Goal: Navigation & Orientation: Find specific page/section

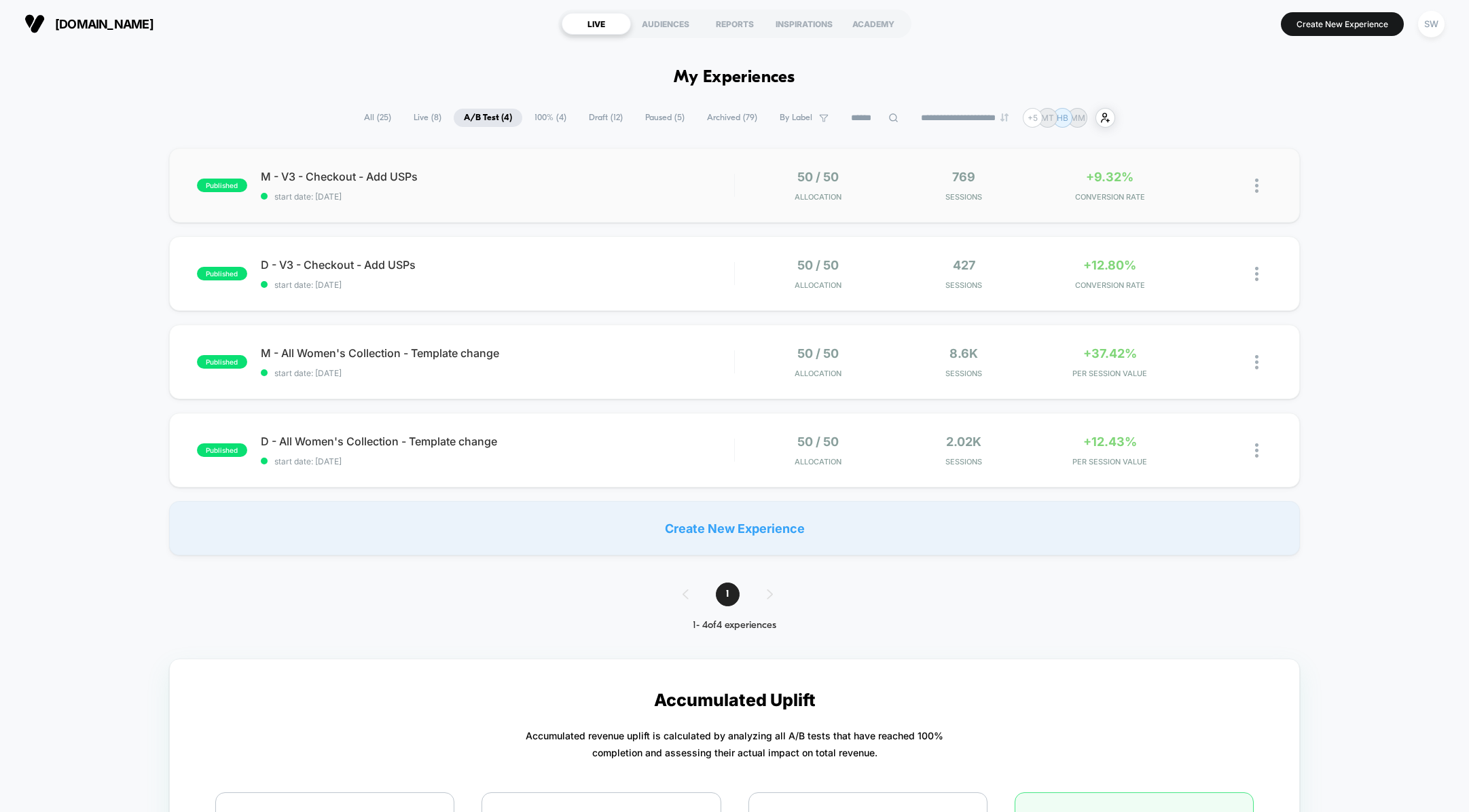
click at [609, 188] on div "M - V3 - Checkout - Add USPs start date: [DATE]" at bounding box center [497, 185] width 473 height 32
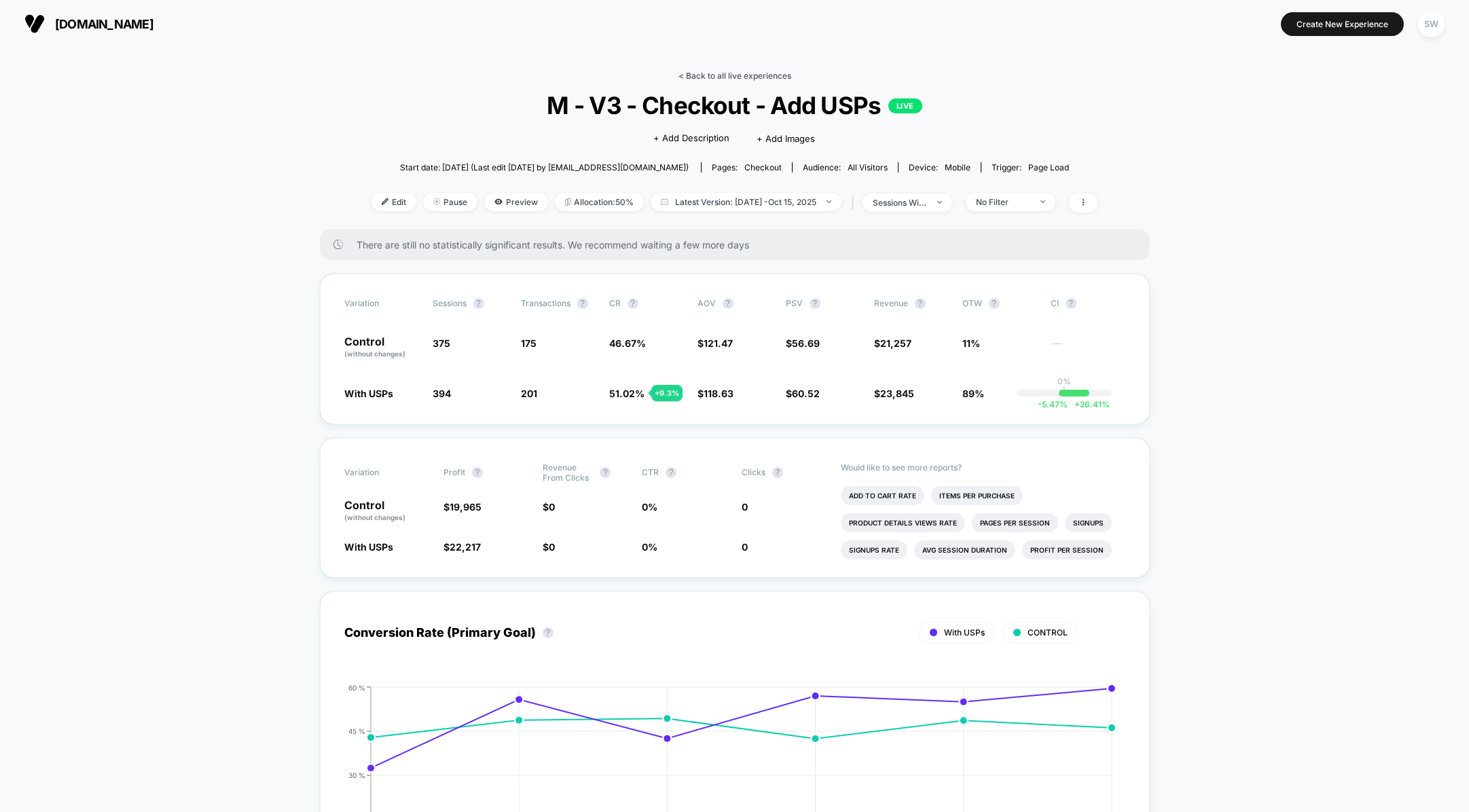
click at [694, 74] on link "< Back to all live experiences" at bounding box center [734, 75] width 113 height 10
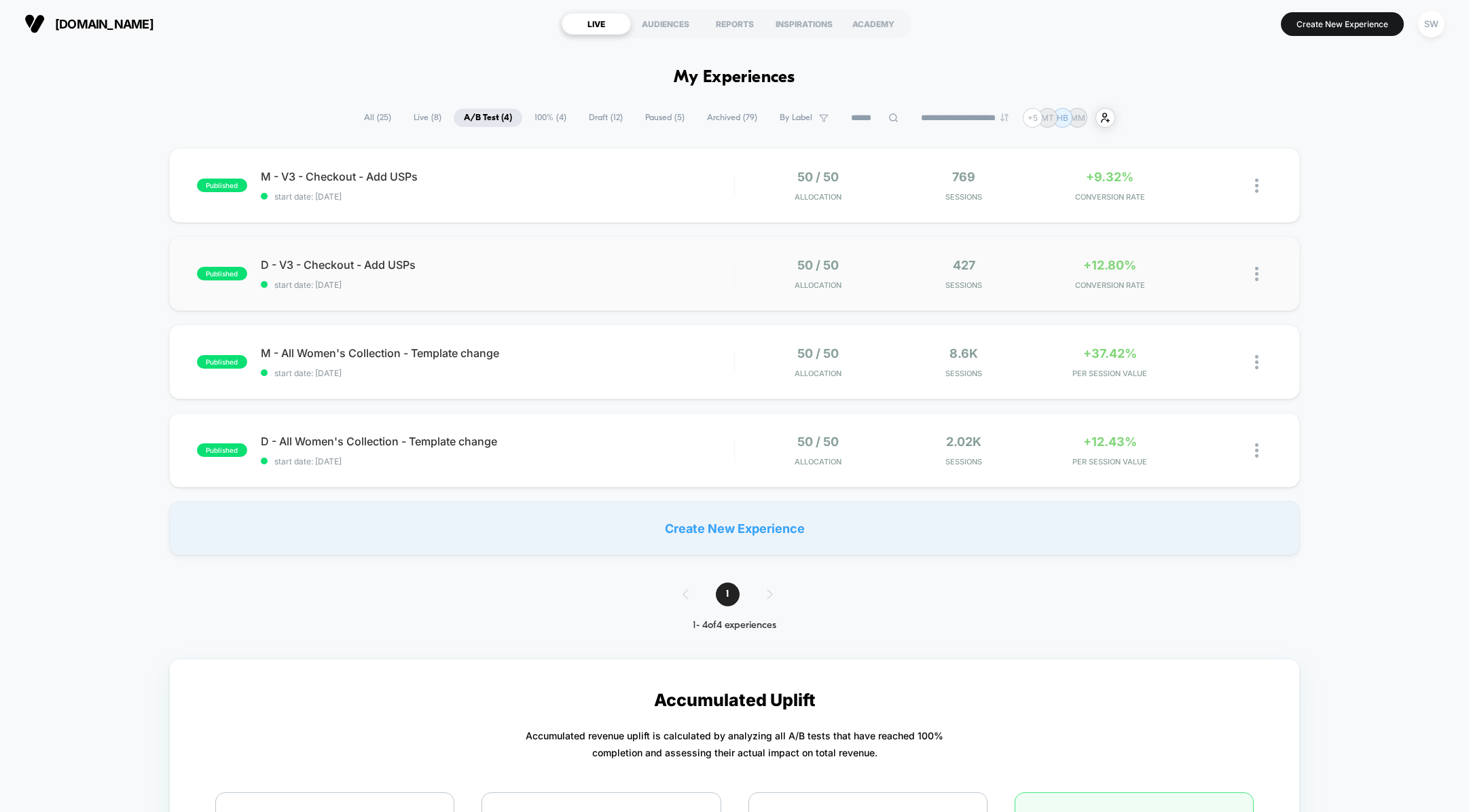
click at [705, 257] on div "published D - V3 - Checkout - Add USPs start date: [DATE] 50 / 50 Allocation 42…" at bounding box center [735, 274] width 1131 height 74
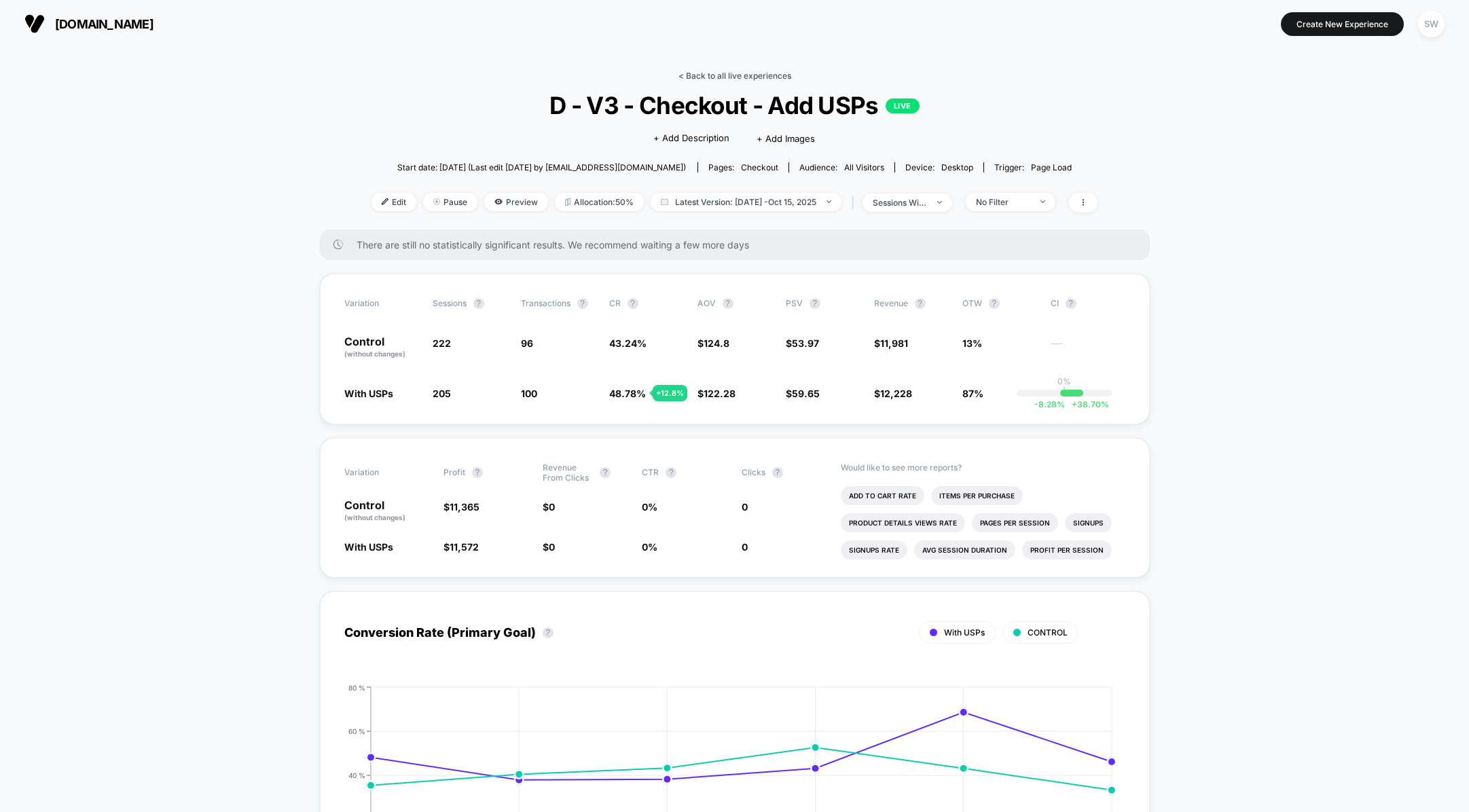
click at [715, 74] on link "< Back to all live experiences" at bounding box center [734, 75] width 113 height 10
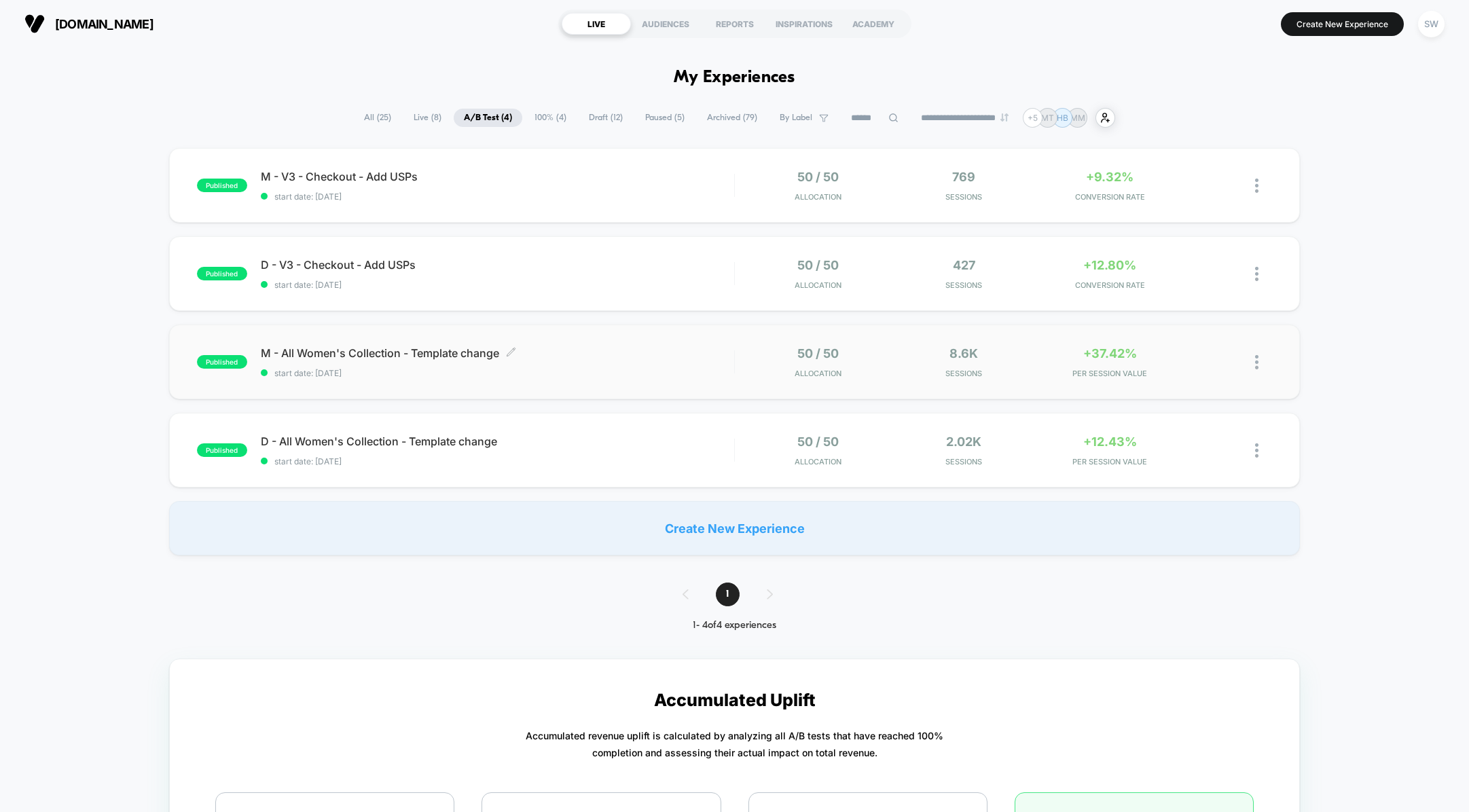
click at [666, 367] on div "M - All Women's Collection - Template change Click to edit experience details C…" at bounding box center [497, 361] width 473 height 32
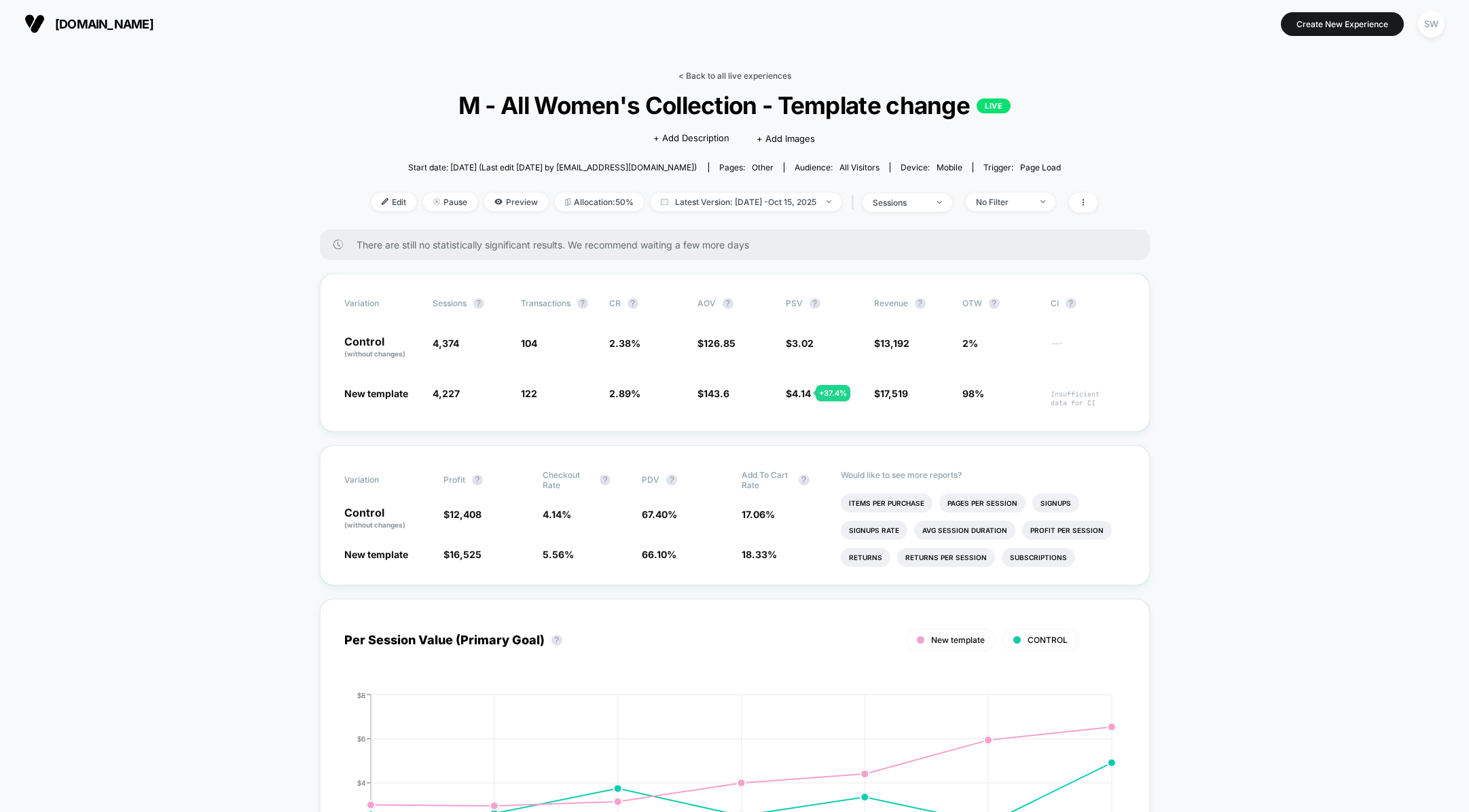
click at [720, 75] on link "< Back to all live experiences" at bounding box center [734, 75] width 113 height 10
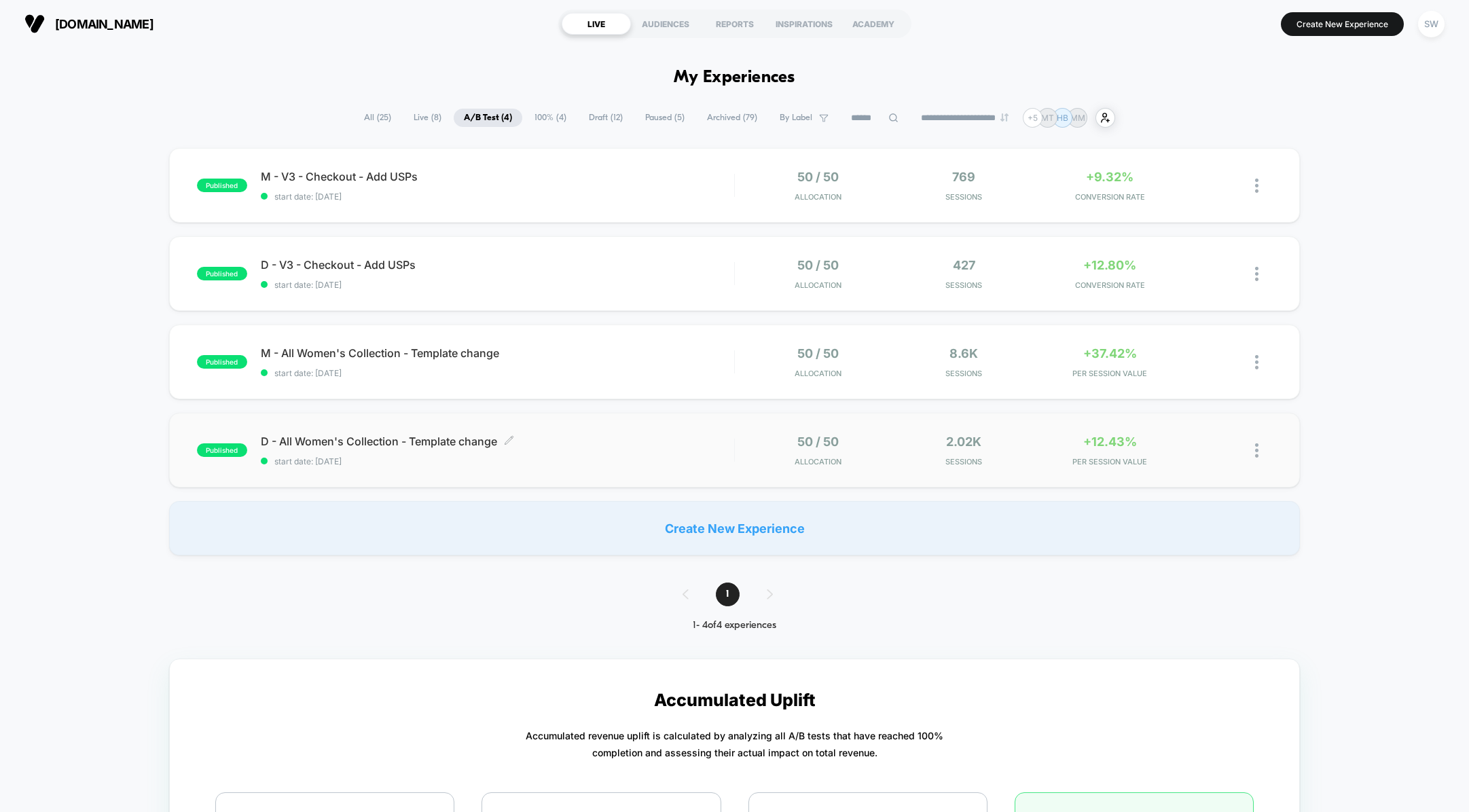
click at [709, 440] on span "D - All Women's Collection - Template change Click to edit experience details" at bounding box center [497, 441] width 473 height 14
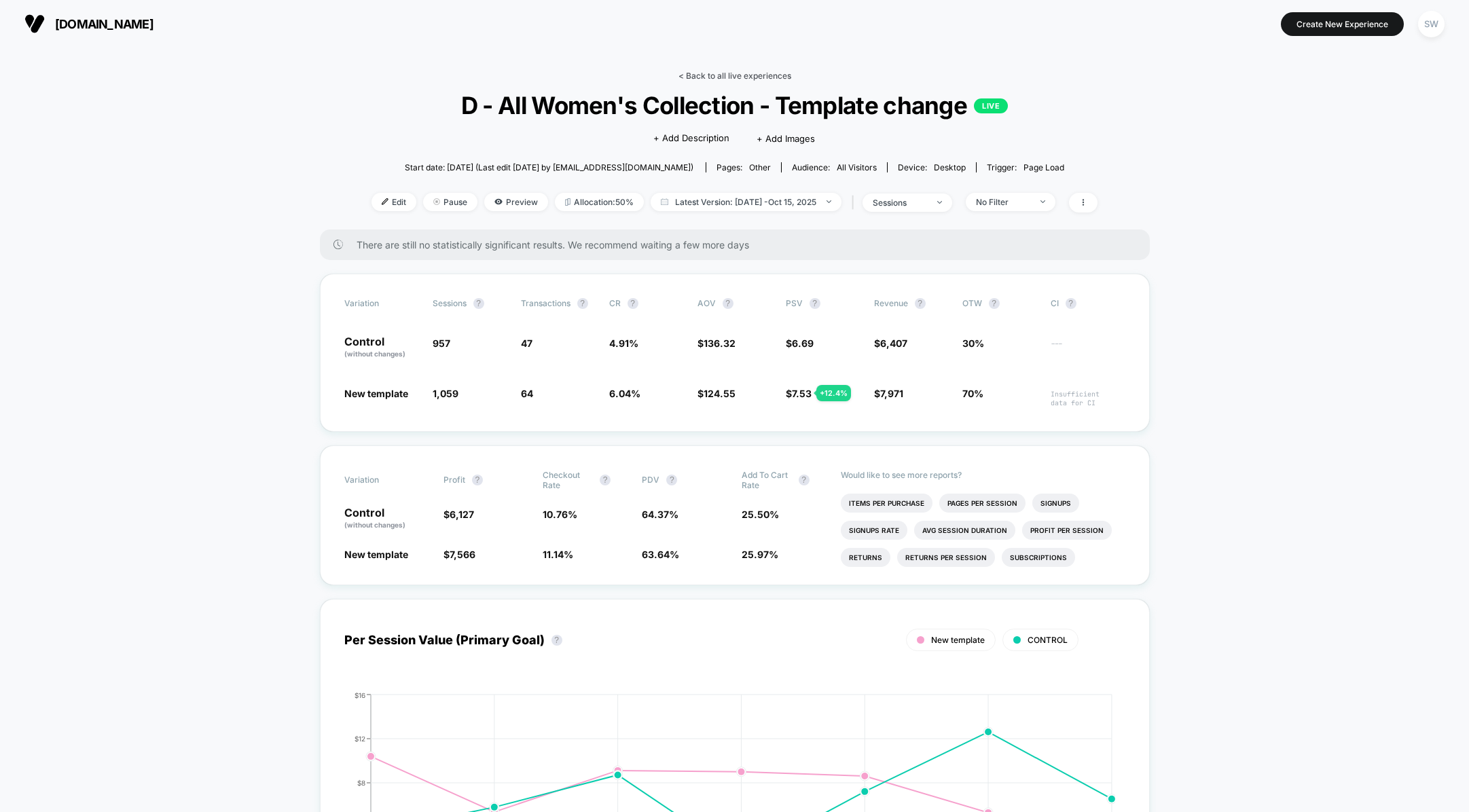
click at [747, 74] on link "< Back to all live experiences" at bounding box center [734, 75] width 113 height 10
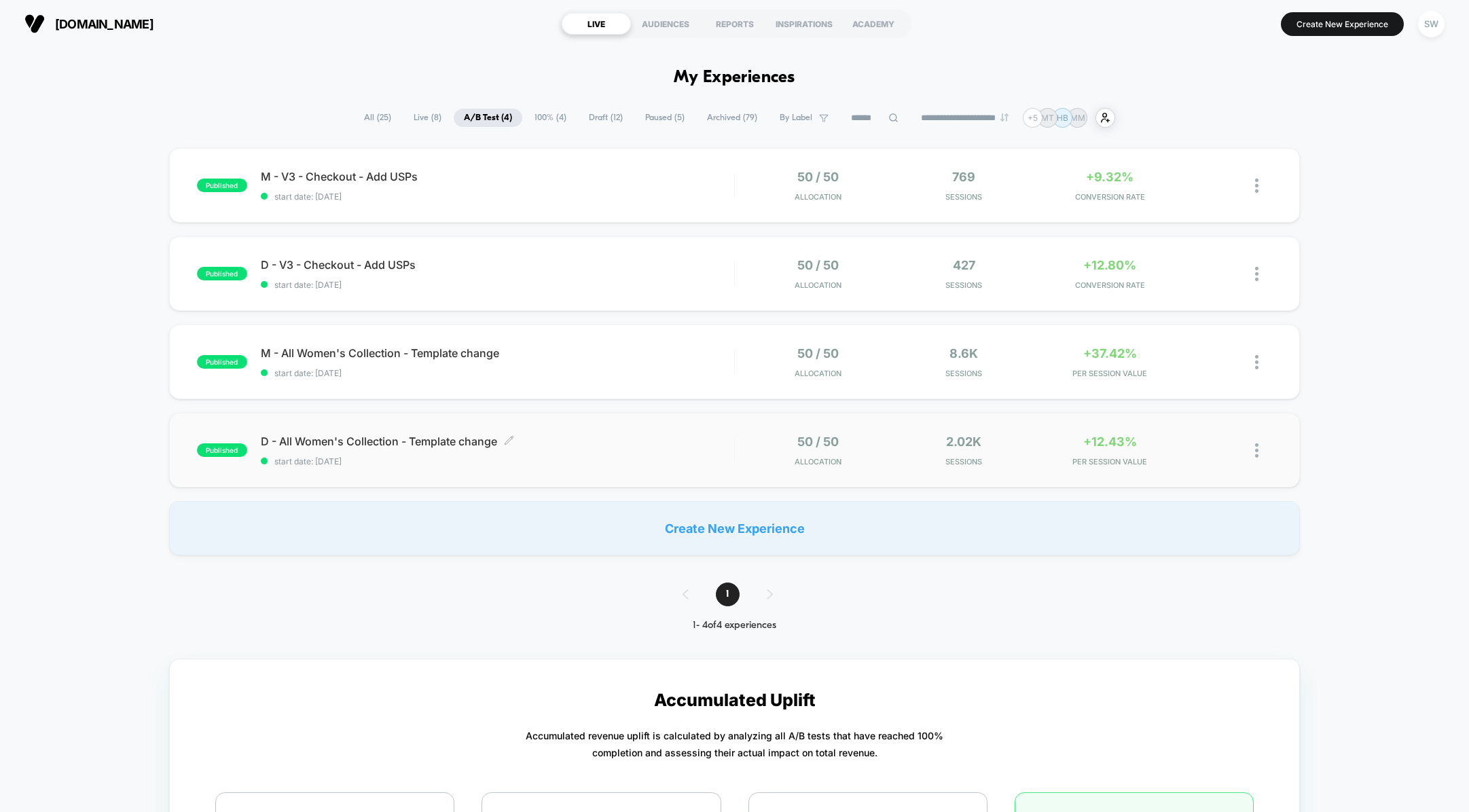
click at [677, 439] on span "D - All Women's Collection - Template change Click to edit experience details" at bounding box center [497, 441] width 473 height 14
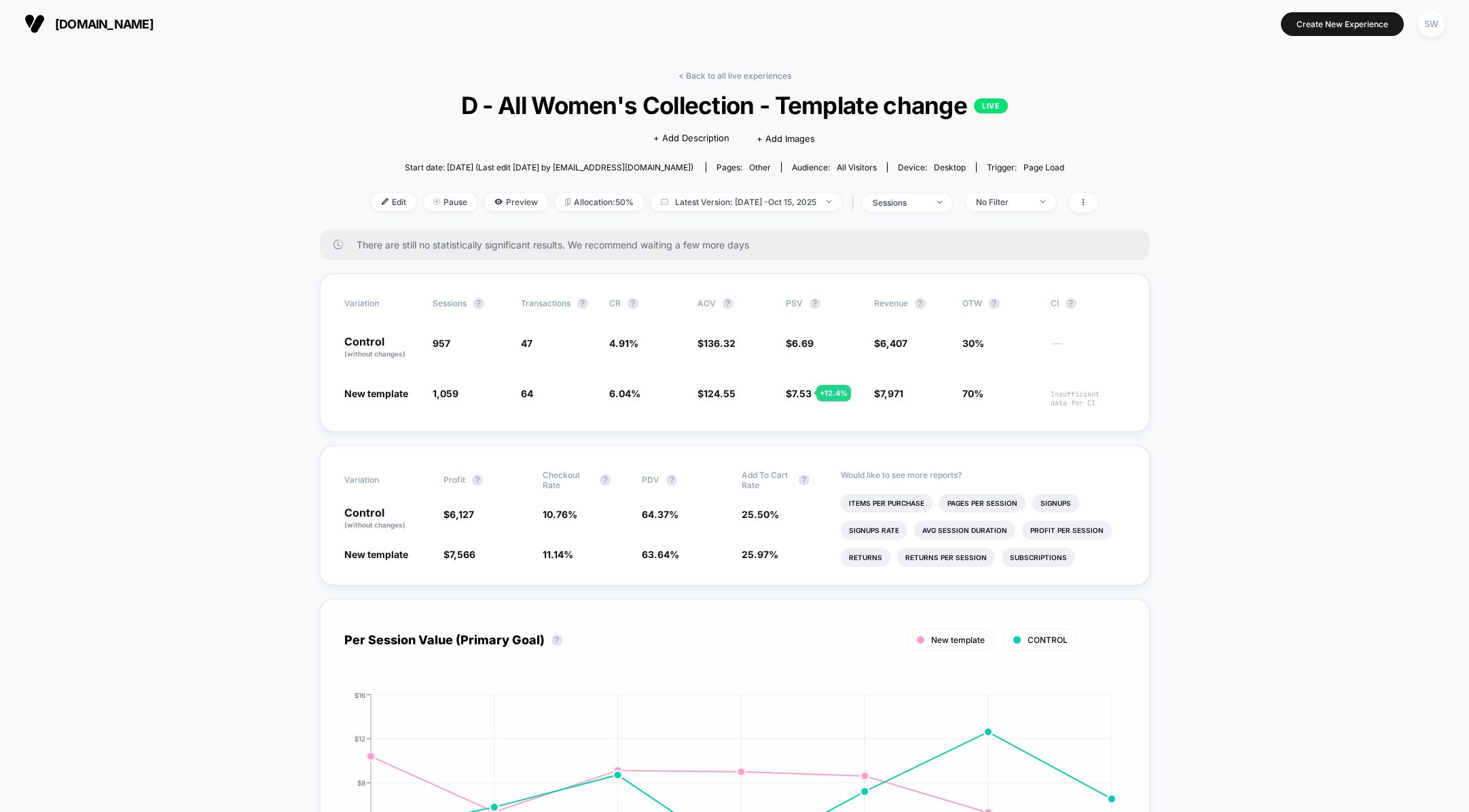
click at [720, 74] on link "< Back to all live experiences" at bounding box center [734, 75] width 113 height 10
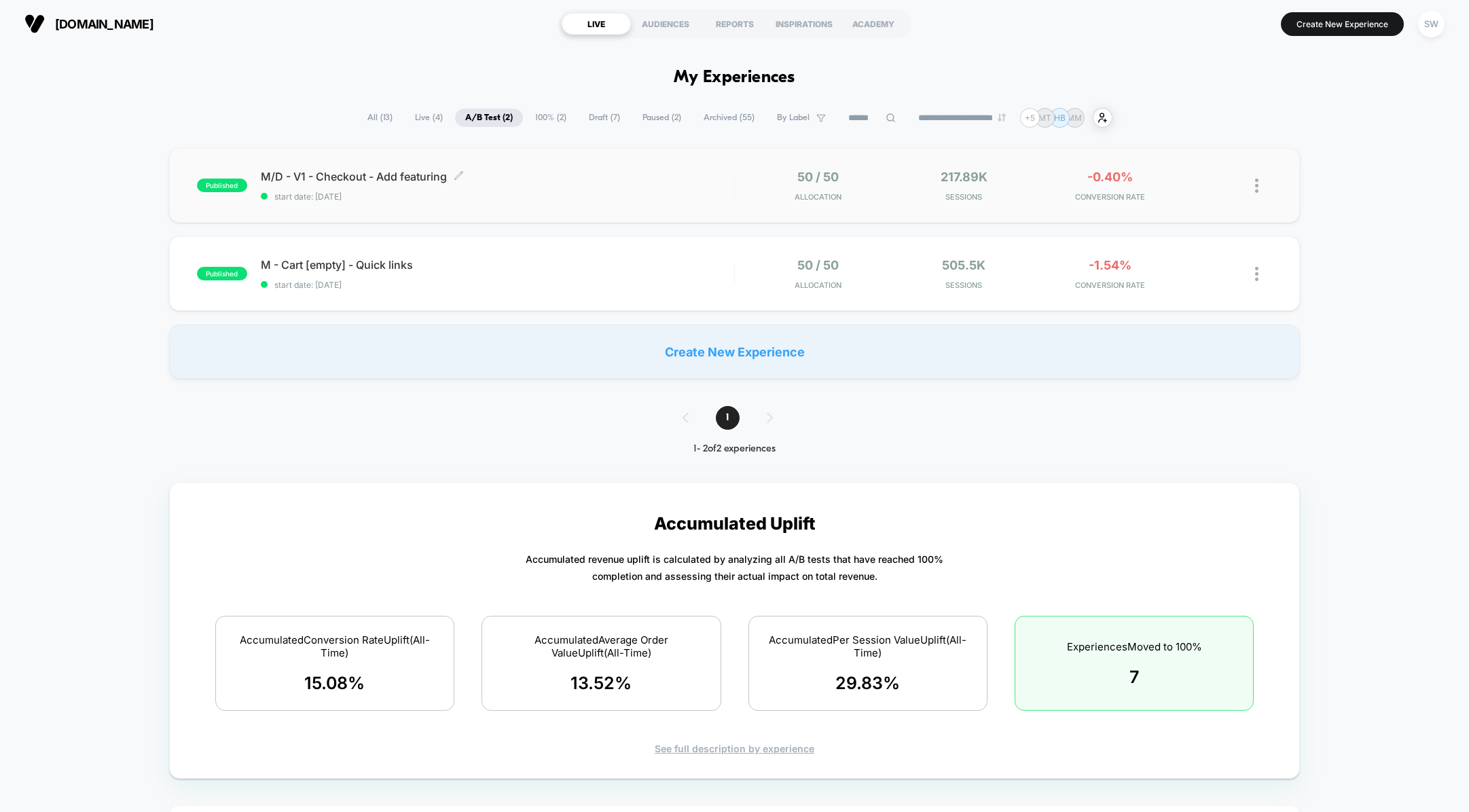
click at [630, 200] on span "start date: [DATE]" at bounding box center [497, 196] width 473 height 10
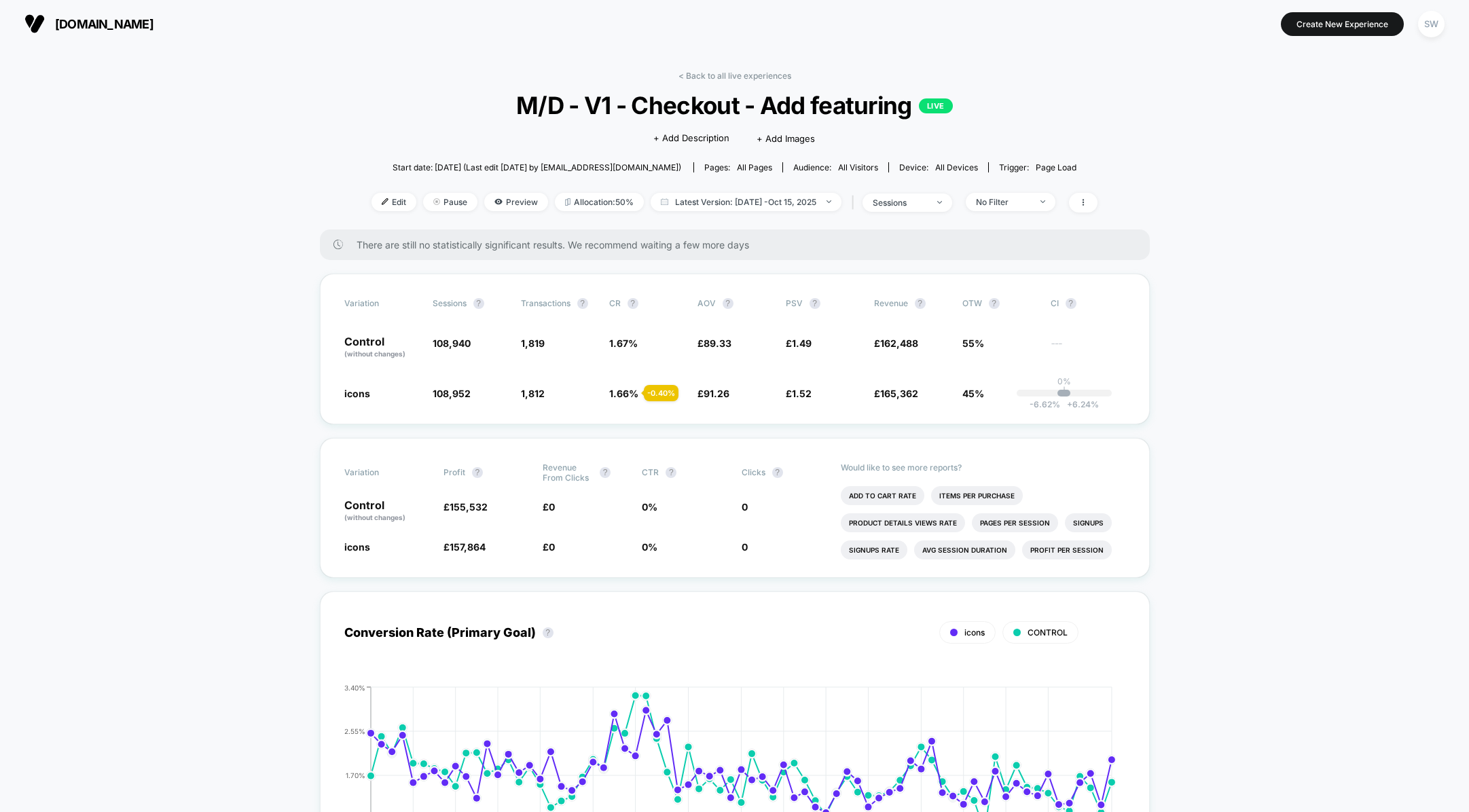
click at [719, 82] on div "< Back to all live experiences M/D - V1 - Checkout - Add featuring LIVE Click t…" at bounding box center [734, 150] width 726 height 159
click at [720, 76] on link "< Back to all live experiences" at bounding box center [734, 75] width 113 height 10
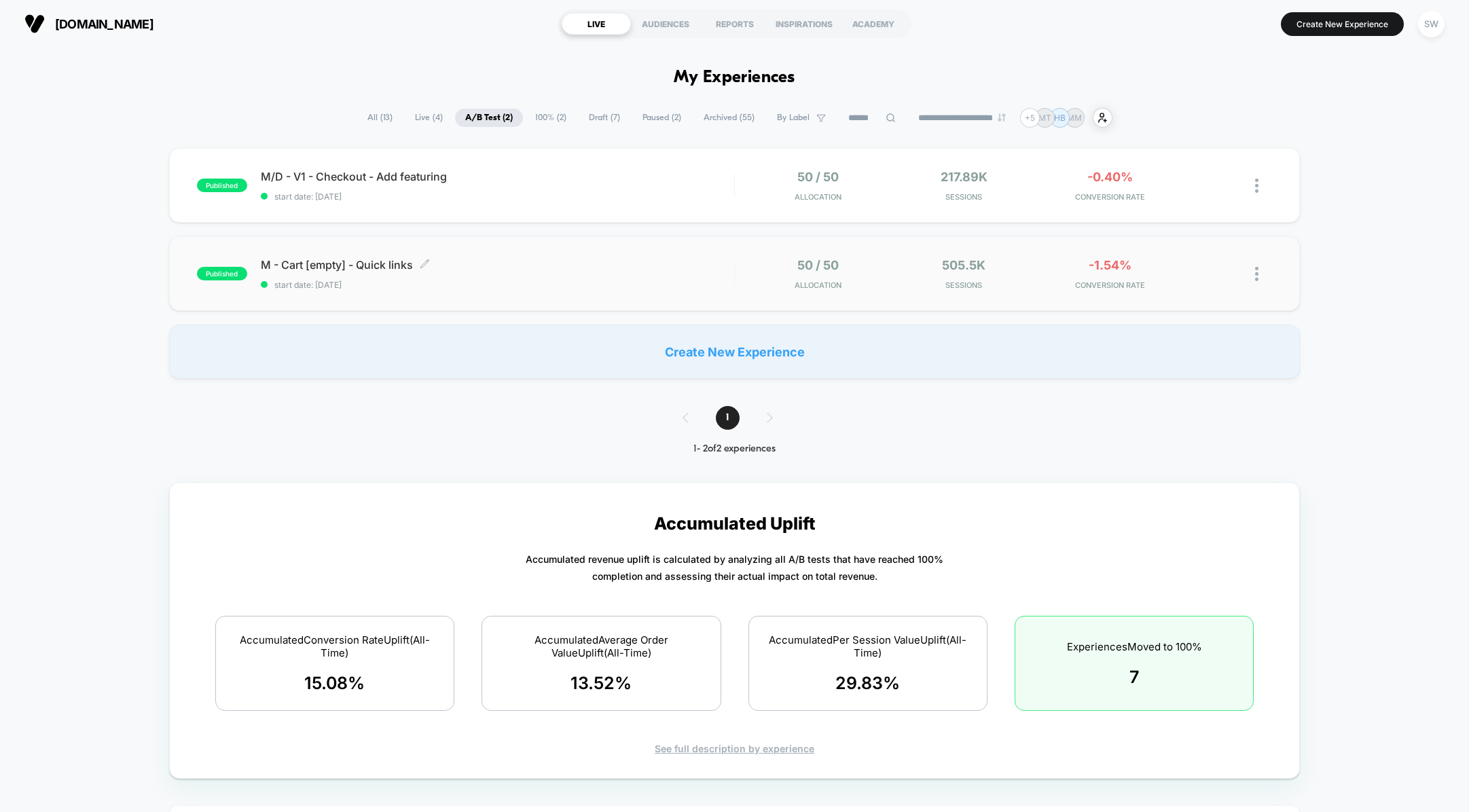
click at [635, 266] on span "M - Cart [empty] - Quick links Click to edit experience details" at bounding box center [497, 265] width 473 height 14
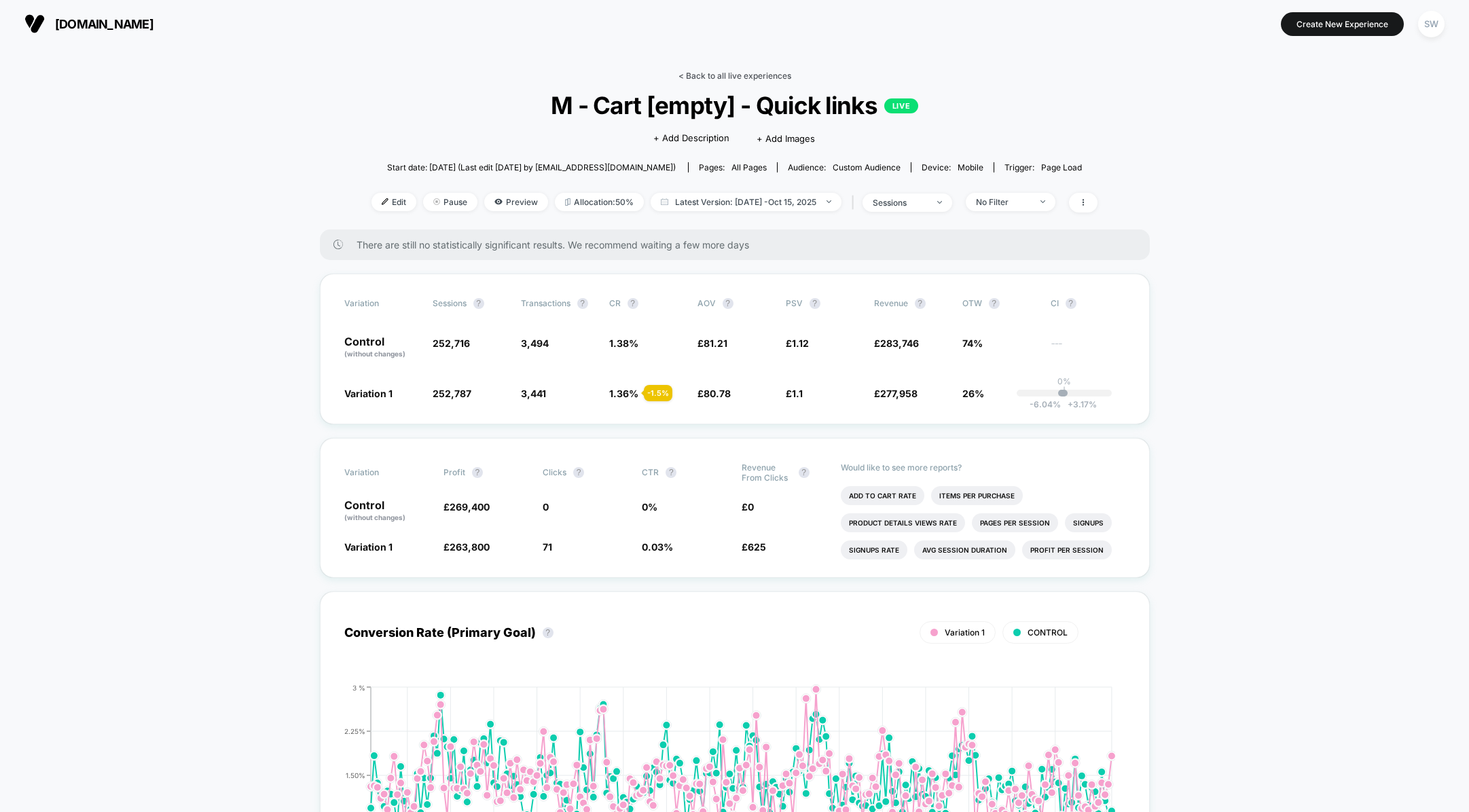
click at [703, 74] on link "< Back to all live experiences" at bounding box center [734, 75] width 113 height 10
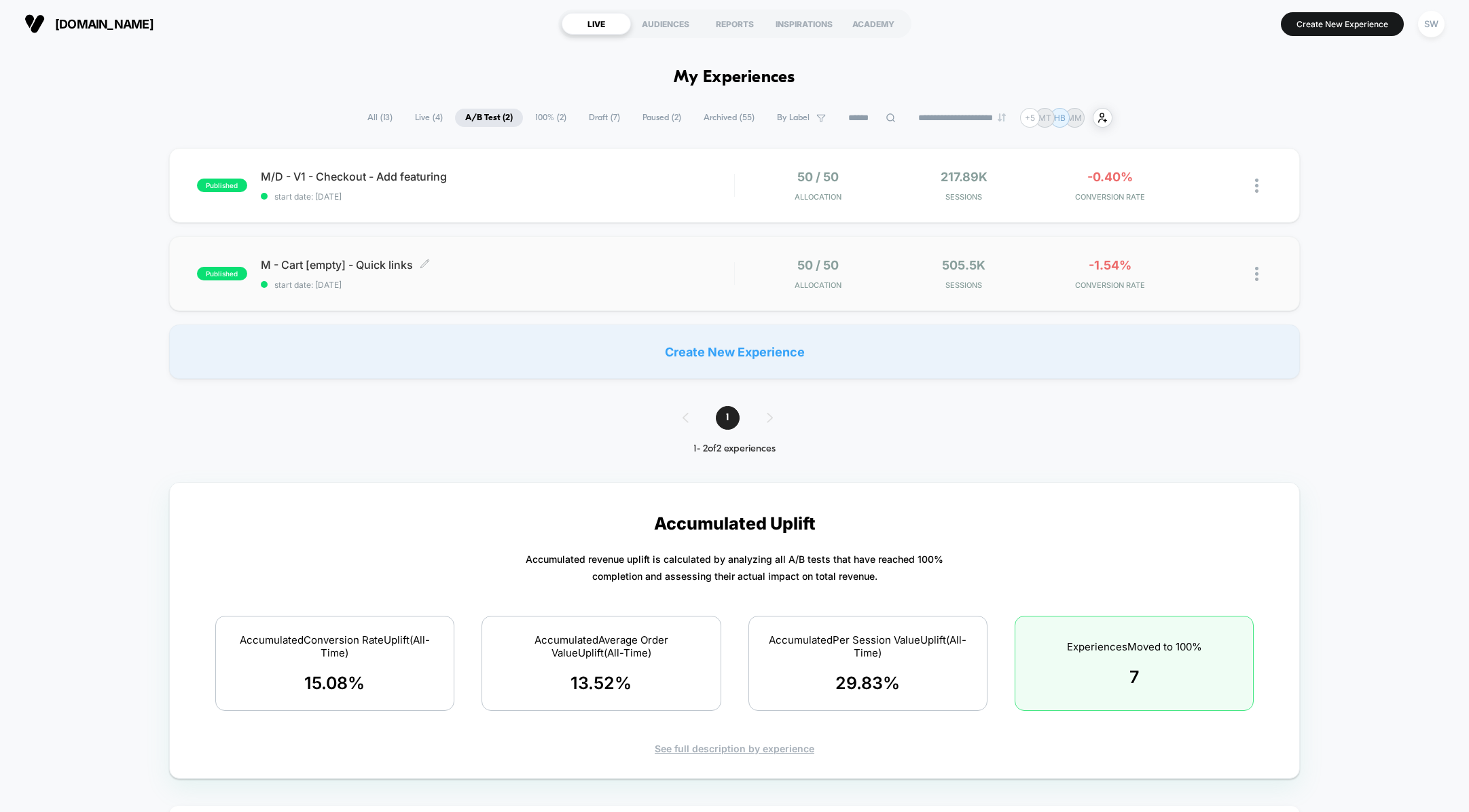
click at [660, 264] on span "M - Cart [empty] - Quick links Click to edit experience details" at bounding box center [497, 265] width 473 height 14
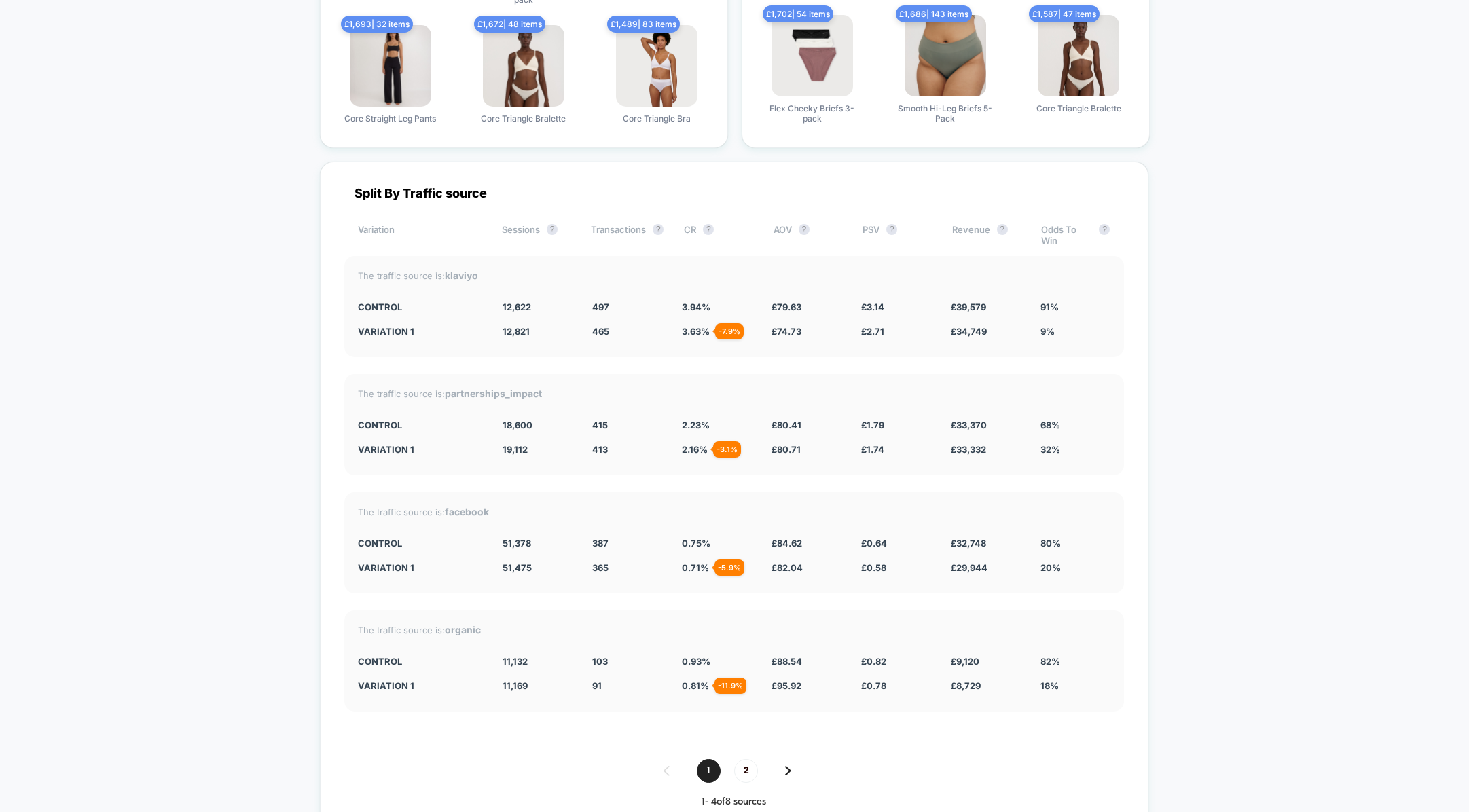
scroll to position [2262, 0]
click at [742, 760] on span "2" at bounding box center [746, 771] width 24 height 24
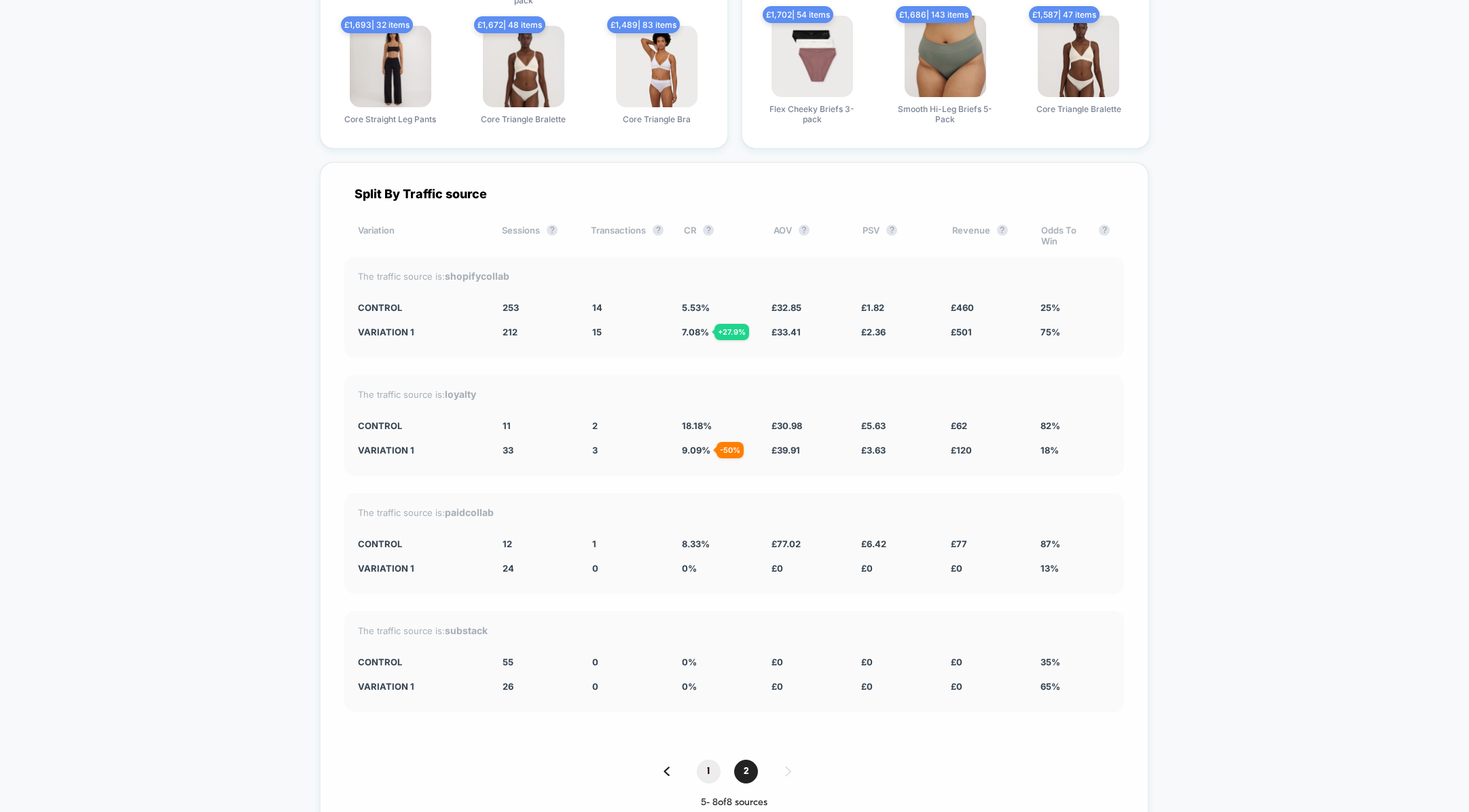
click at [706, 762] on span "1" at bounding box center [709, 771] width 24 height 24
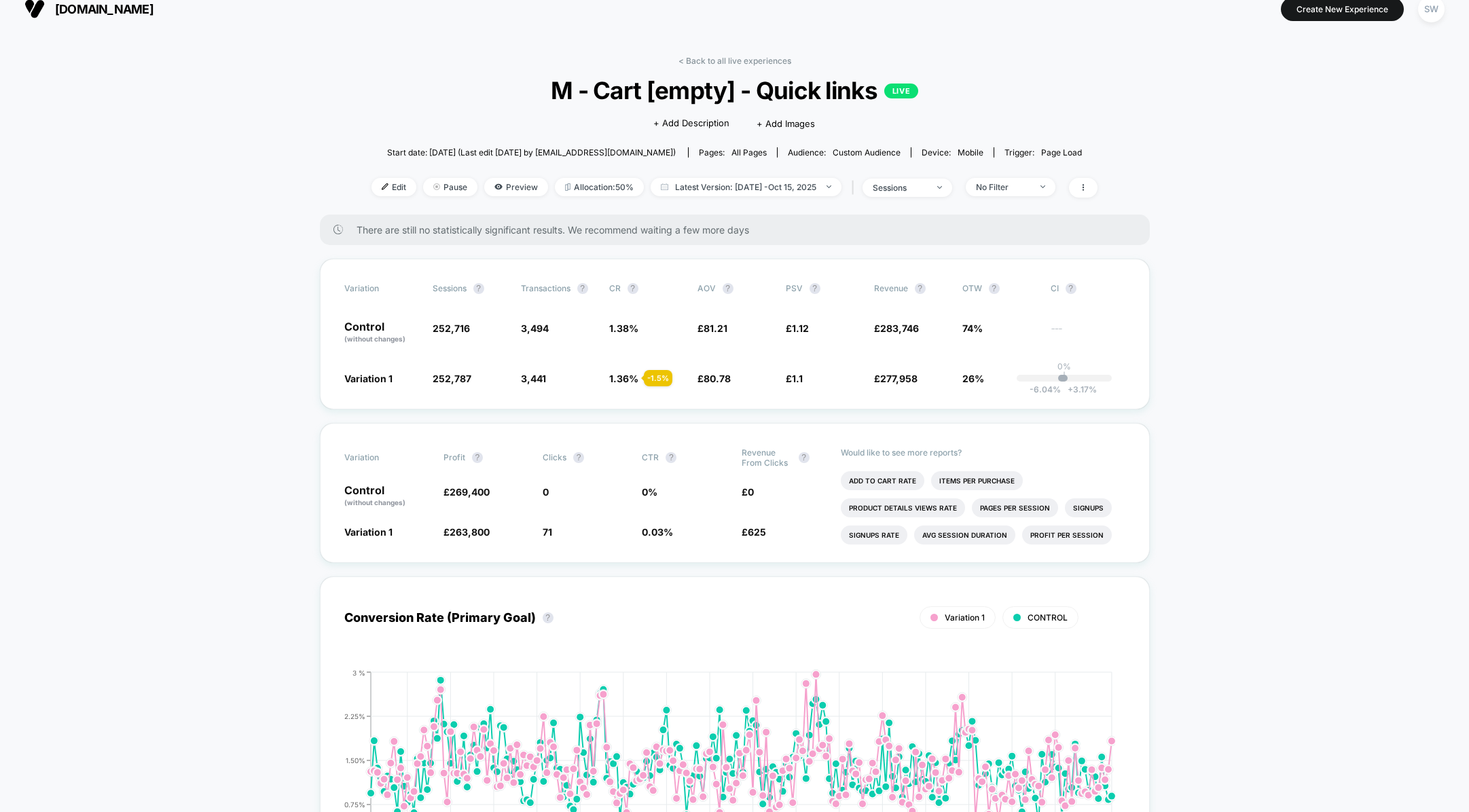
scroll to position [0, 0]
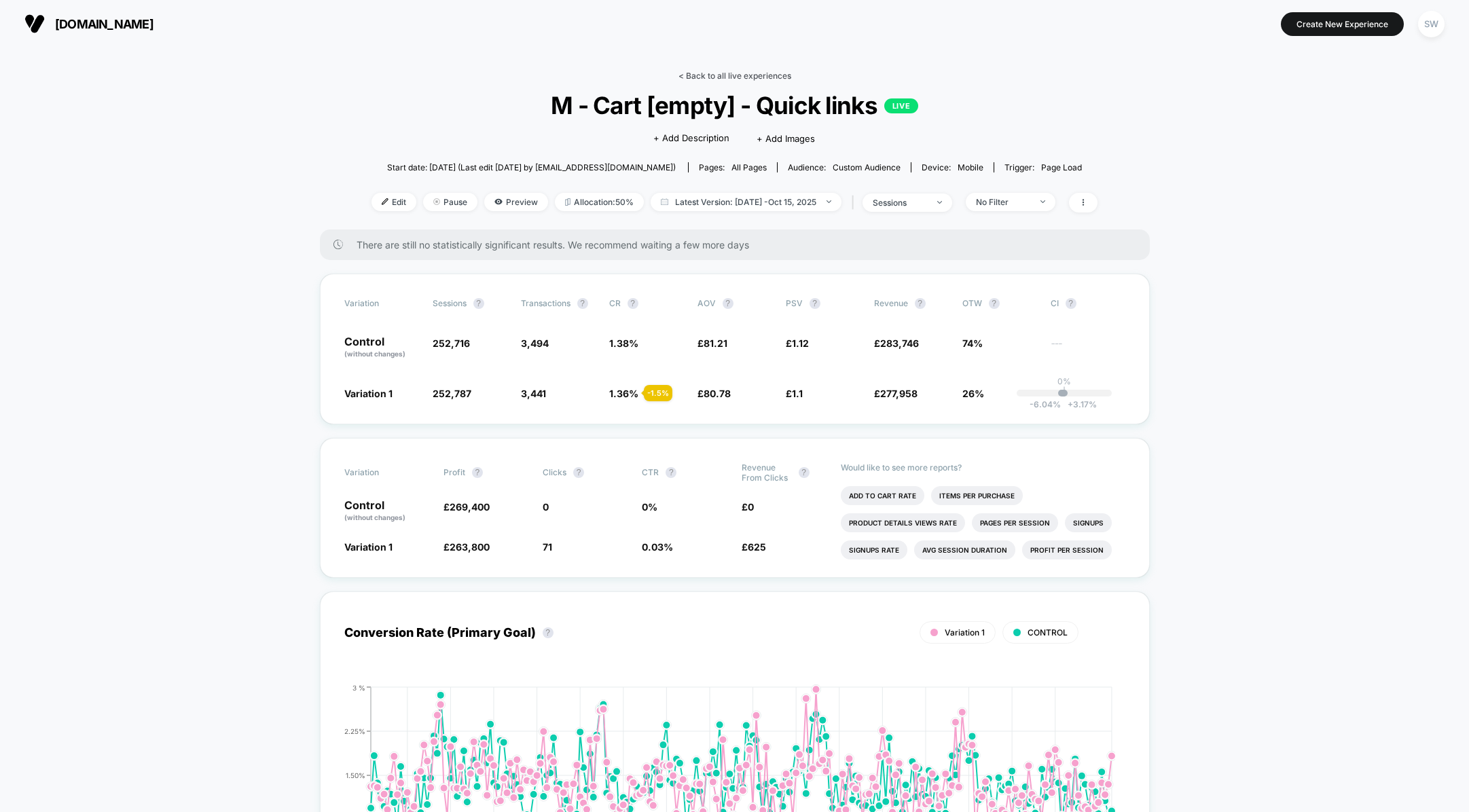
click at [698, 77] on link "< Back to all live experiences" at bounding box center [734, 75] width 113 height 10
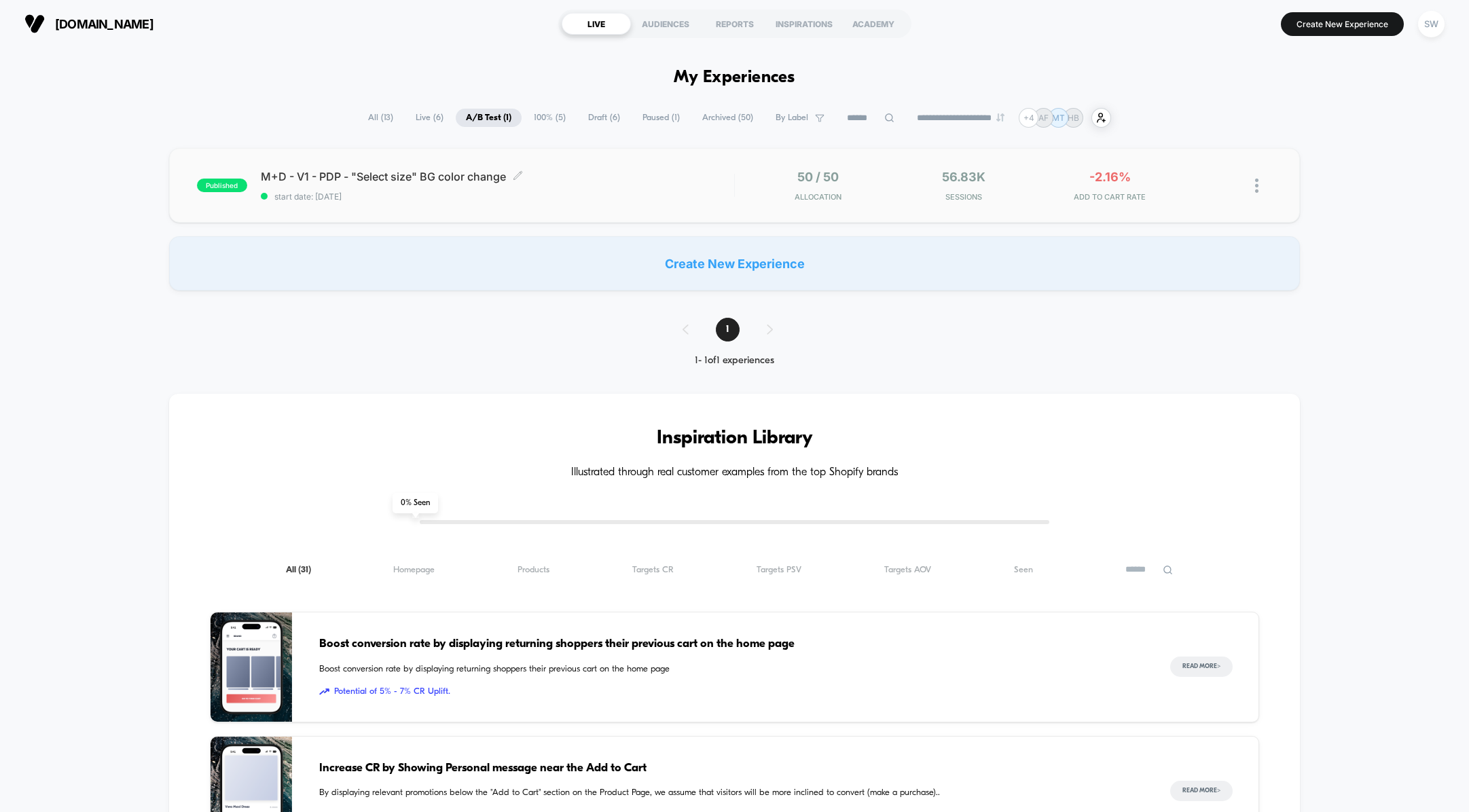
click at [590, 190] on div "M+D - V1 - PDP - "Select size" BG color change Click to edit experience details…" at bounding box center [497, 185] width 473 height 32
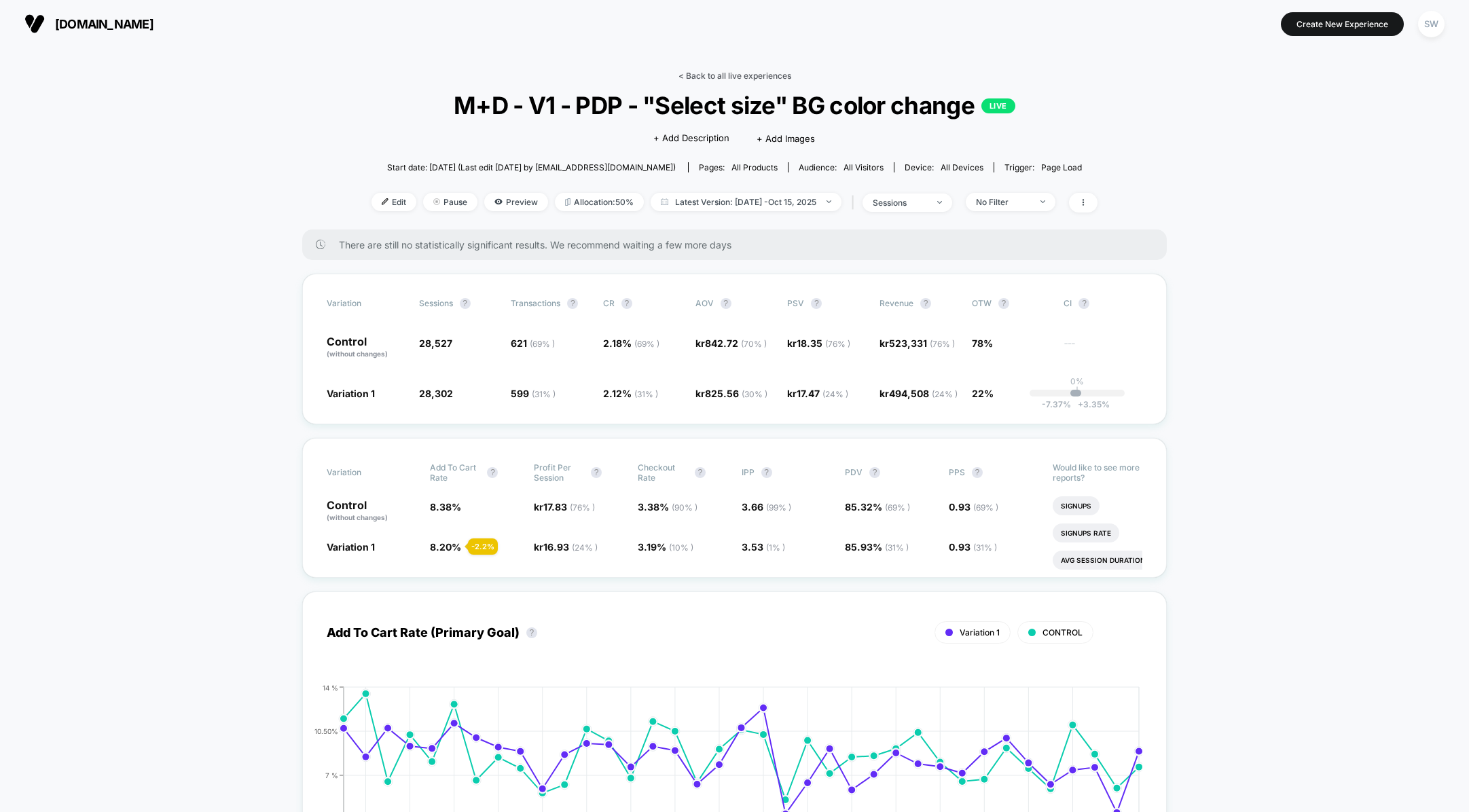
click at [726, 79] on link "< Back to all live experiences" at bounding box center [734, 75] width 113 height 10
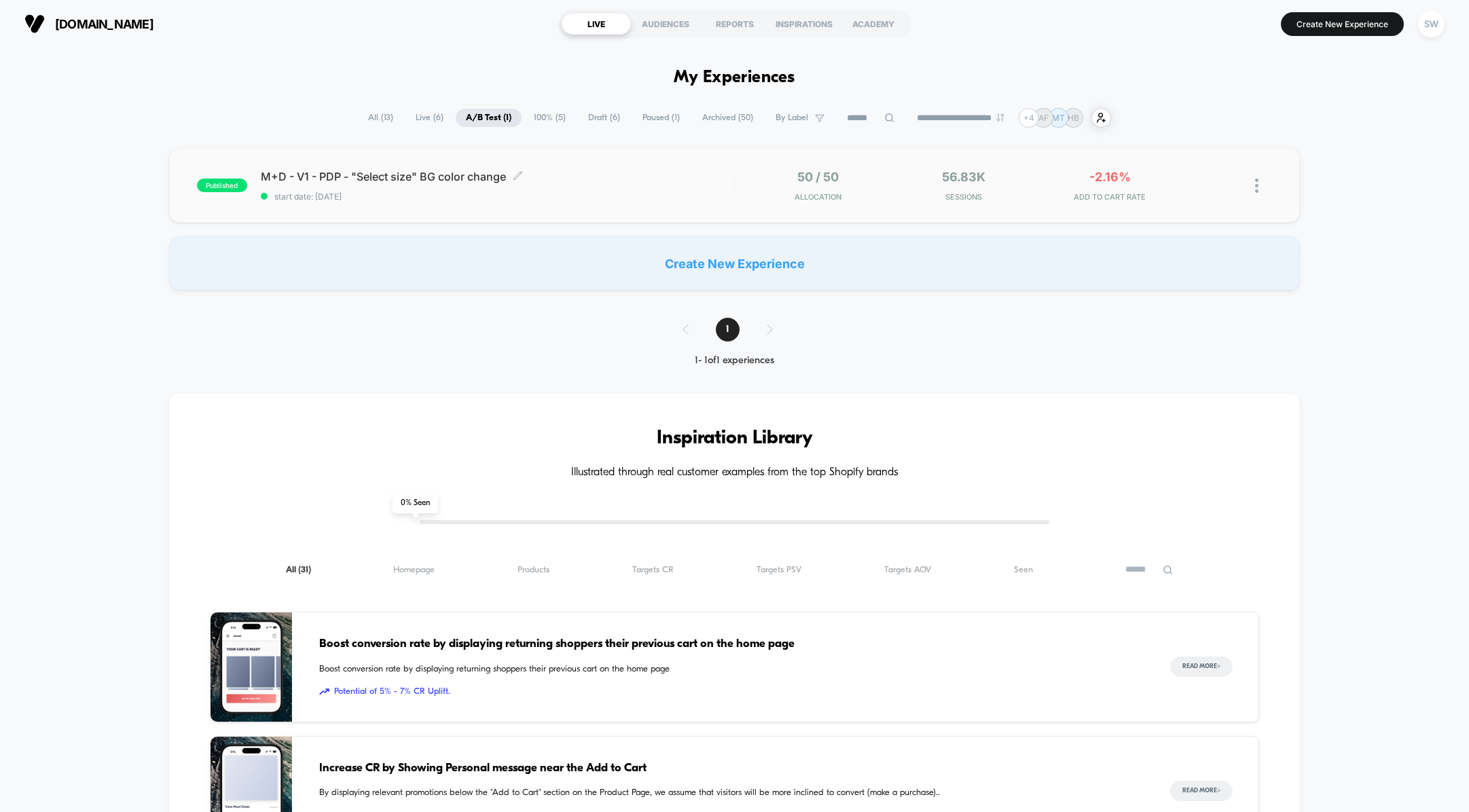
click at [635, 185] on div "M+D - V1 - PDP - "Select size" BG color change Click to edit experience details…" at bounding box center [497, 185] width 473 height 32
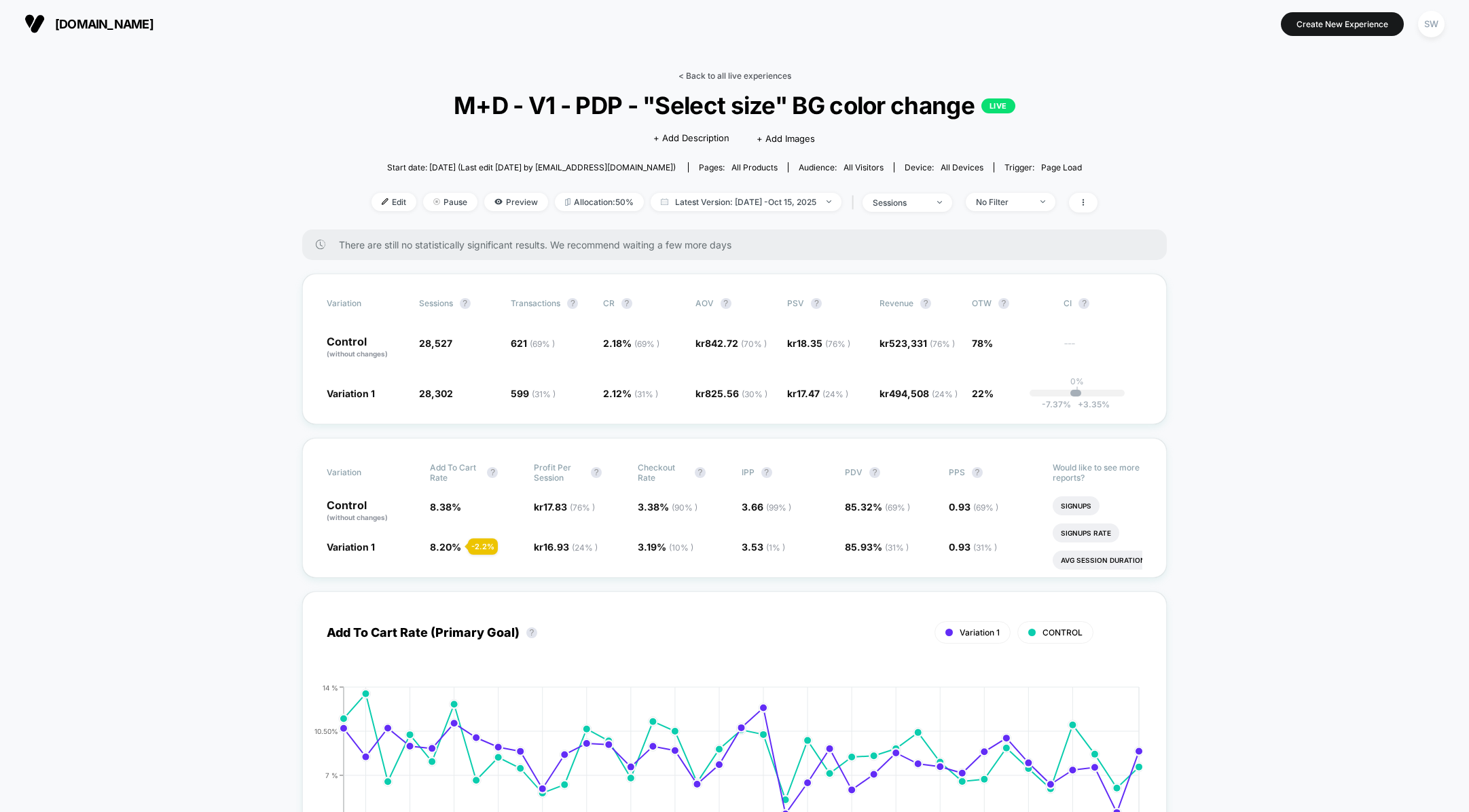
click at [713, 74] on link "< Back to all live experiences" at bounding box center [734, 75] width 113 height 10
